Goal: Information Seeking & Learning: Learn about a topic

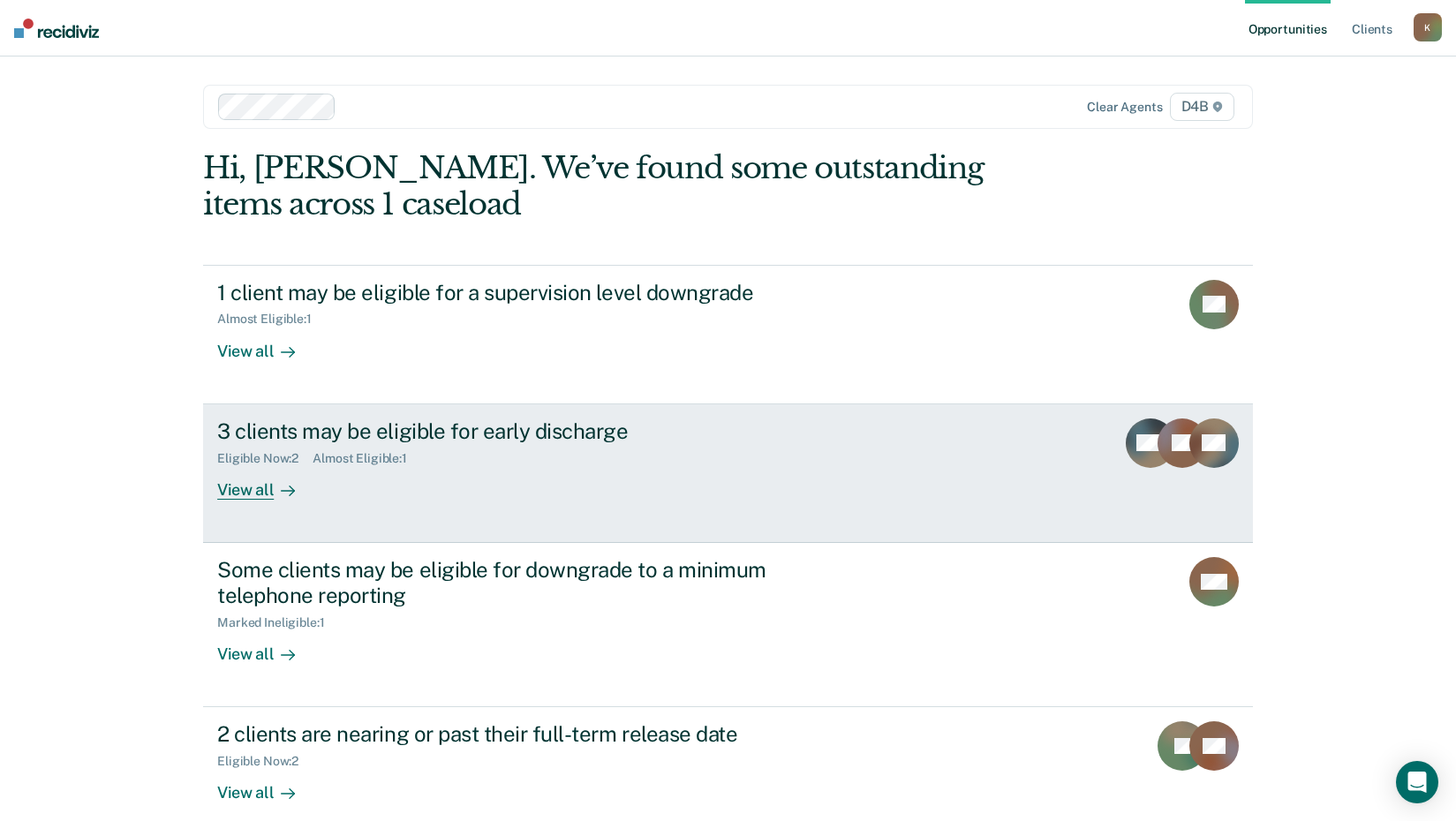
click at [515, 393] on div "1 client may be eligible for a supervision level downgrade Almost Eligible : 1 …" at bounding box center [728, 638] width 1050 height 746
click at [397, 435] on div "3 clients may be eligible for early discharge" at bounding box center [527, 431] width 620 height 26
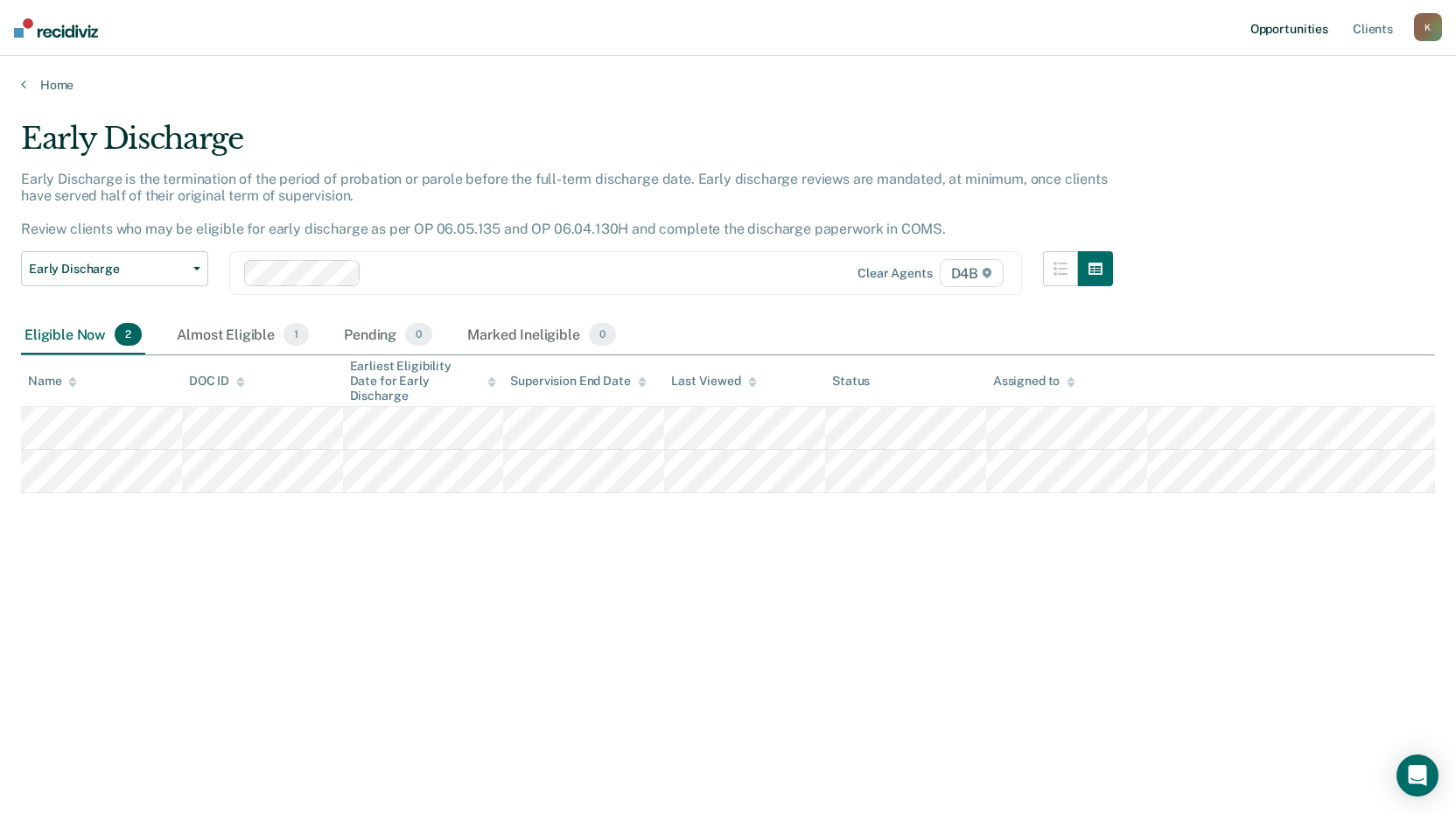
click at [1317, 26] on link "Opportunities" at bounding box center [1289, 27] width 85 height 56
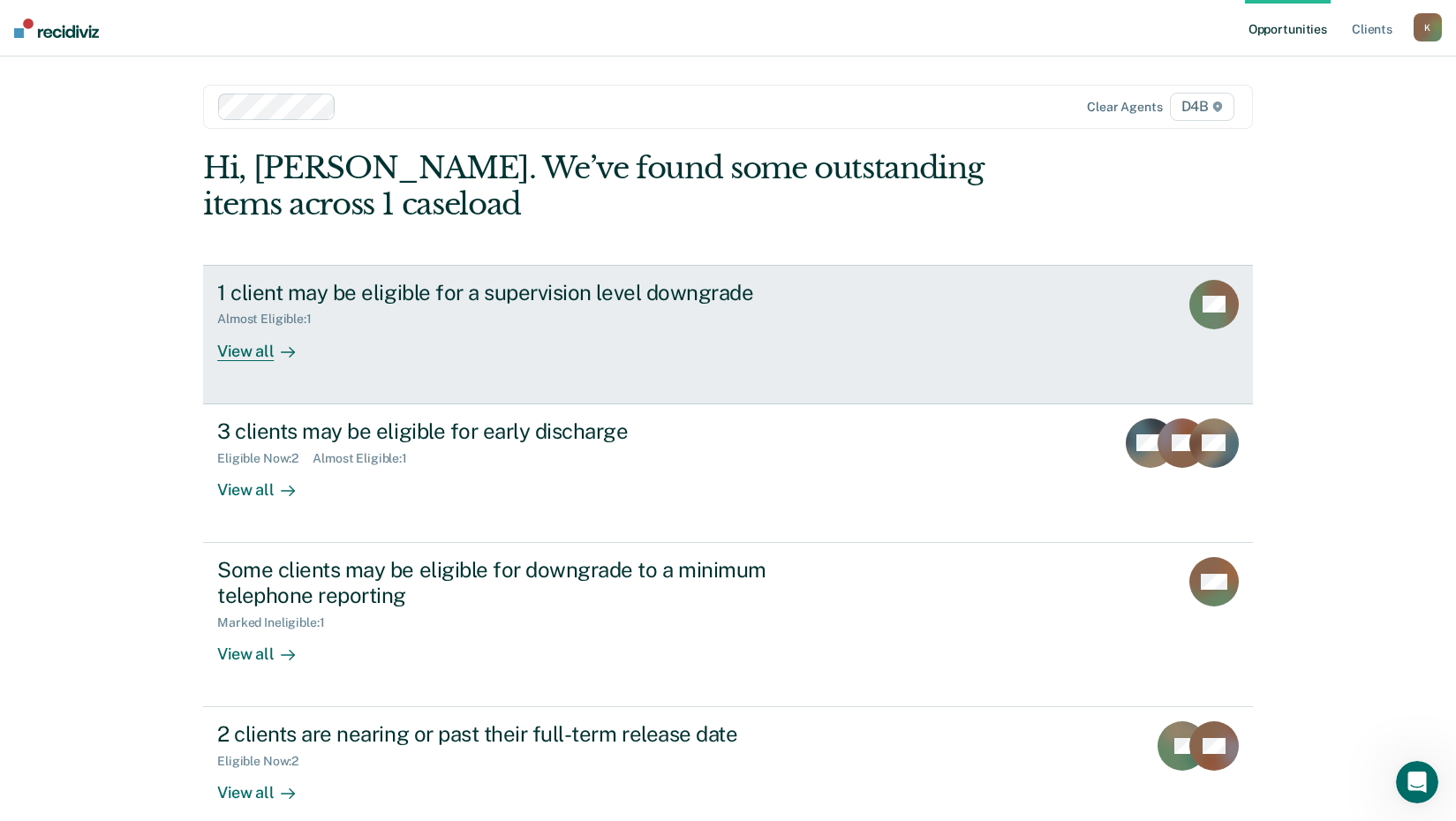
click at [289, 353] on icon at bounding box center [291, 352] width 5 height 10
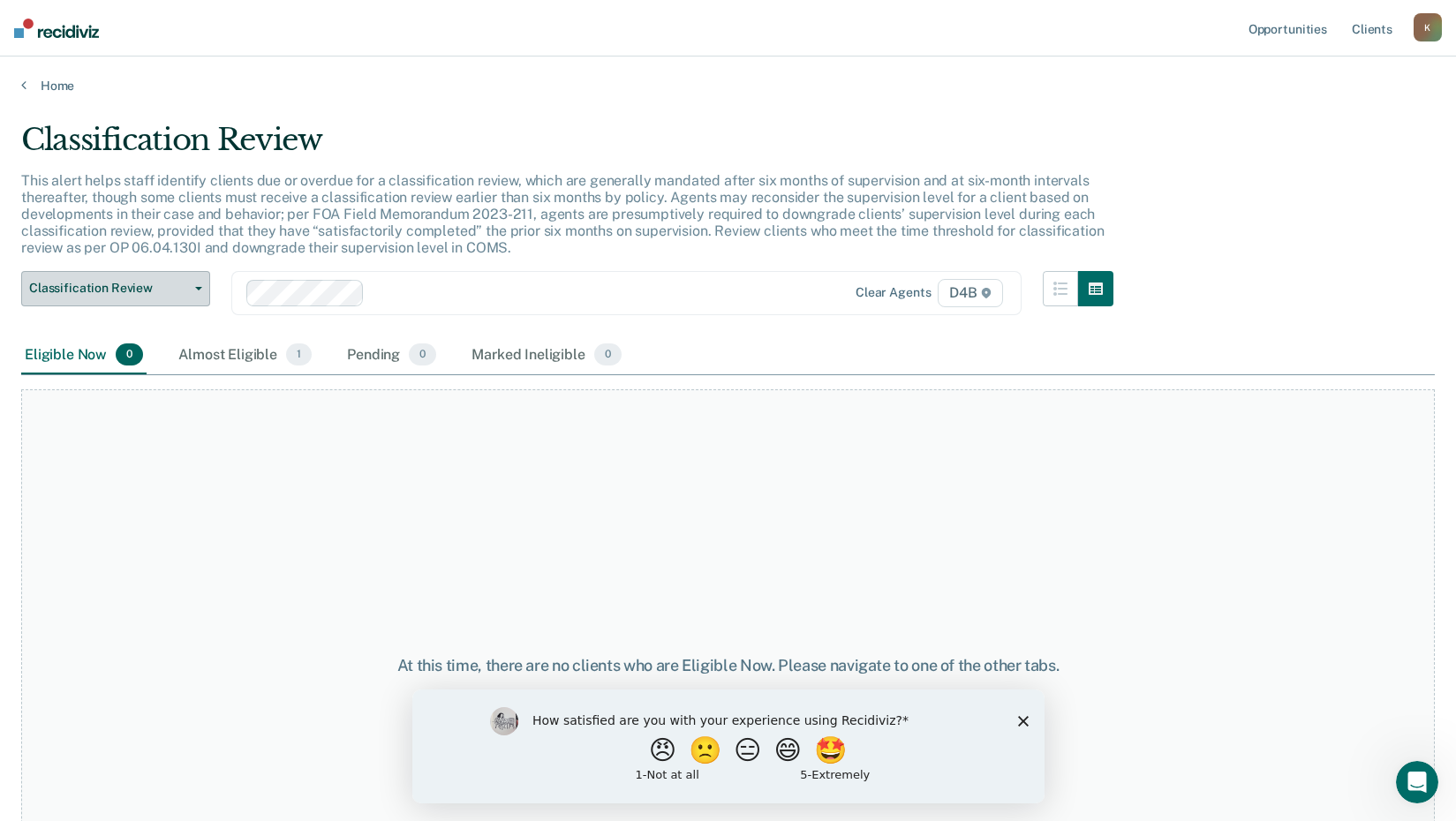
click at [99, 290] on span "Classification Review" at bounding box center [109, 288] width 159 height 15
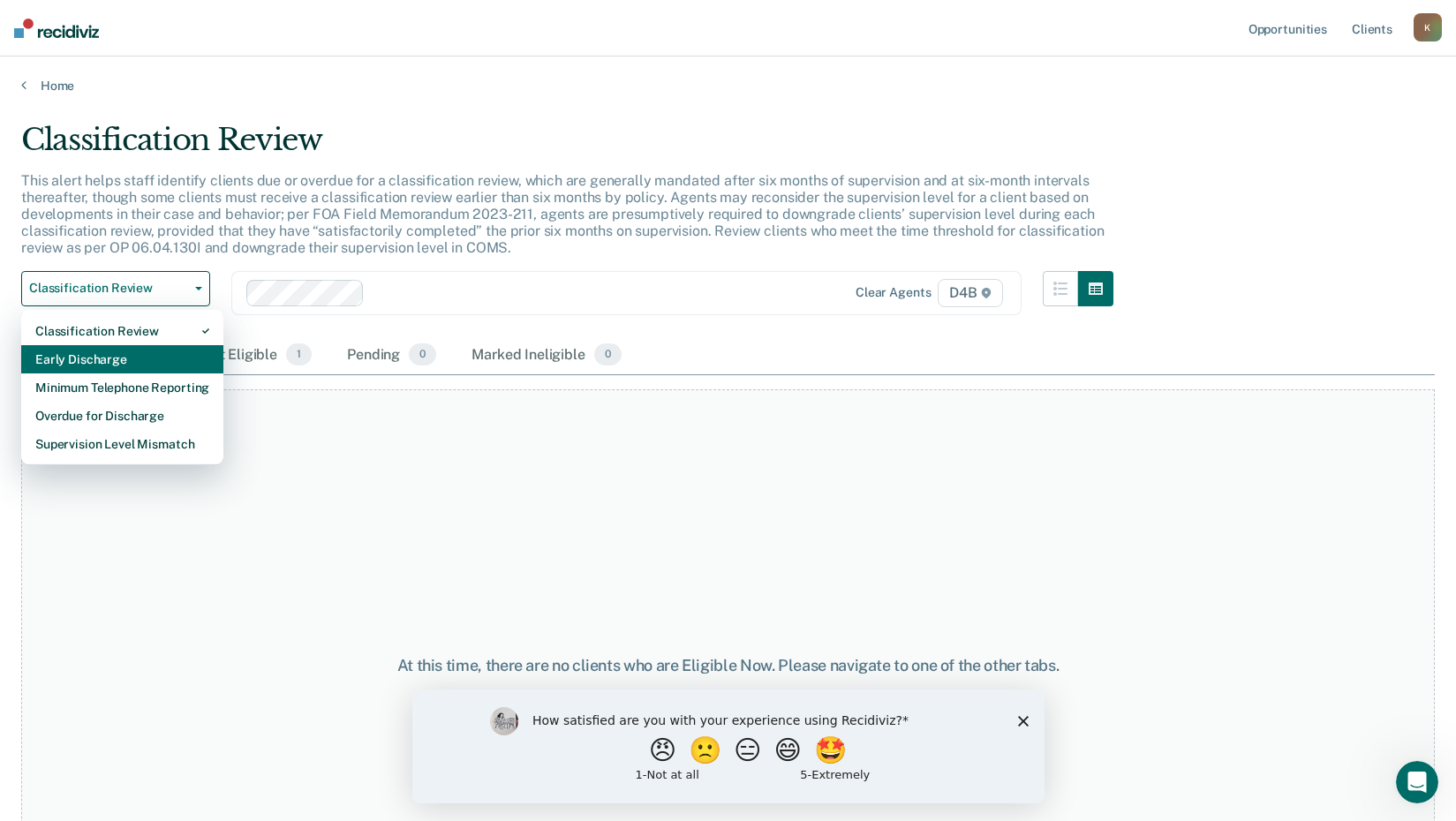
click at [113, 353] on div "Early Discharge" at bounding box center [122, 359] width 174 height 29
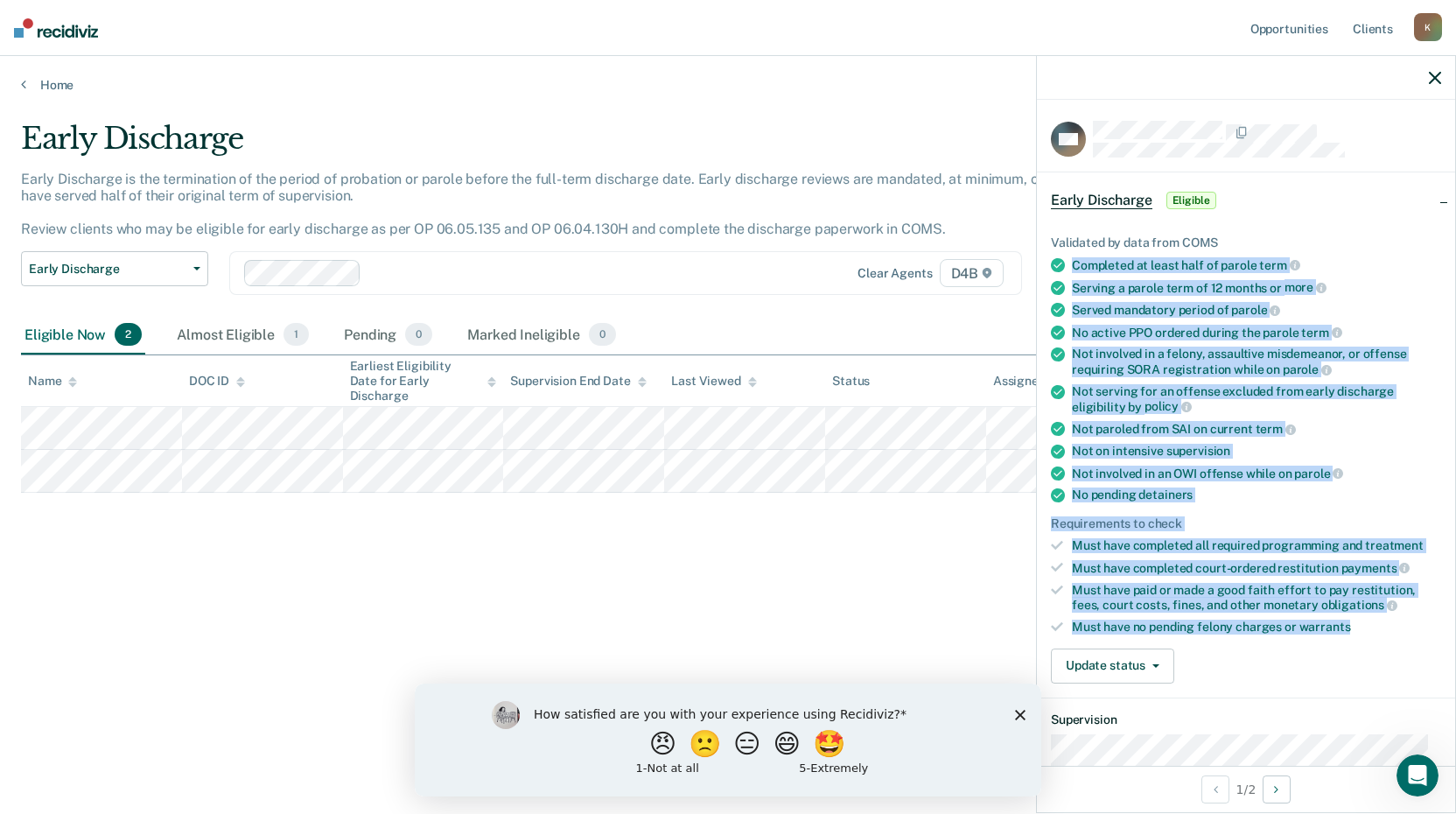
drag, startPoint x: 1053, startPoint y: 256, endPoint x: 1376, endPoint y: 627, distance: 491.9
click at [1376, 627] on ul "Validated by data from COMS Completed at least half of parole term Serving a pa…" at bounding box center [1246, 434] width 391 height 399
drag, startPoint x: 1376, startPoint y: 627, endPoint x: 1271, endPoint y: 597, distance: 109.2
copy ul "Completed at least half of parole term Serving a parole term of 12 months or mo…"
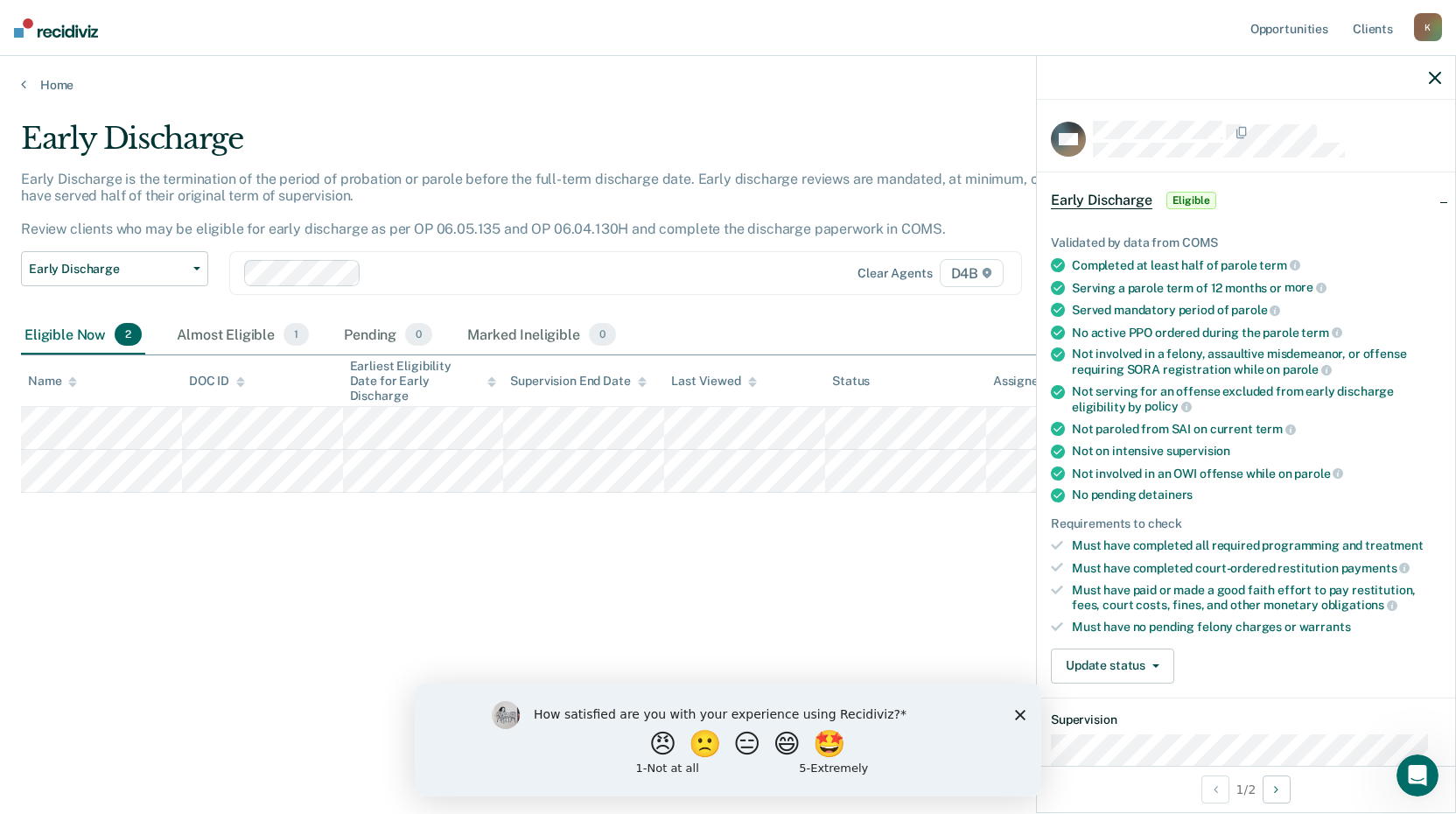
click at [1332, 227] on div "Validated by data from COMS Completed at least half of parole term Serving a pa…" at bounding box center [1246, 452] width 418 height 490
